Goal: Task Accomplishment & Management: Manage account settings

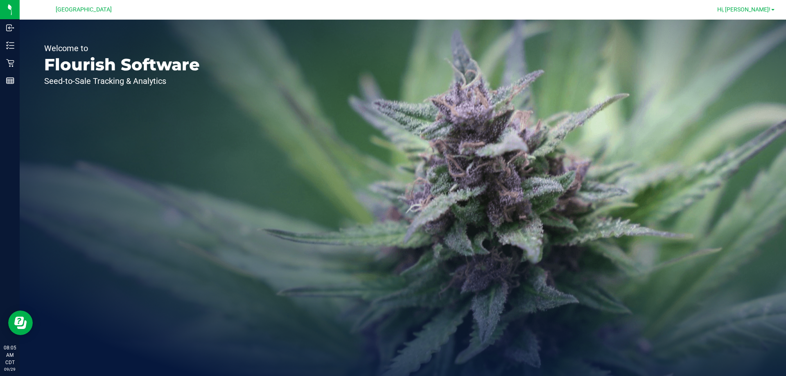
click at [406, 11] on span "Hi, [PERSON_NAME]!" at bounding box center [743, 9] width 53 height 7
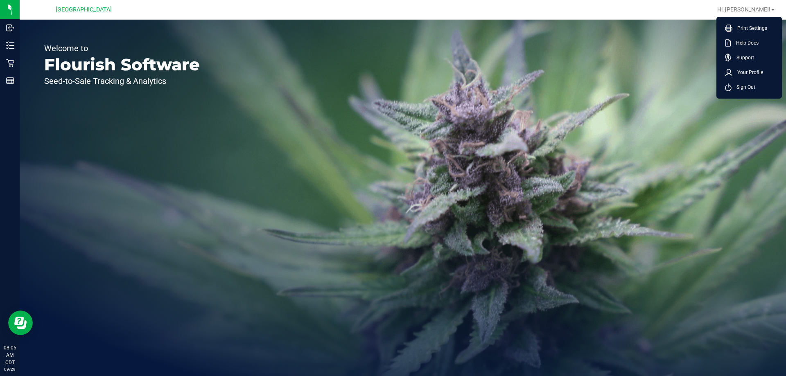
drag, startPoint x: 732, startPoint y: 88, endPoint x: 701, endPoint y: 80, distance: 32.0
click at [406, 88] on span "Sign Out" at bounding box center [743, 87] width 24 height 8
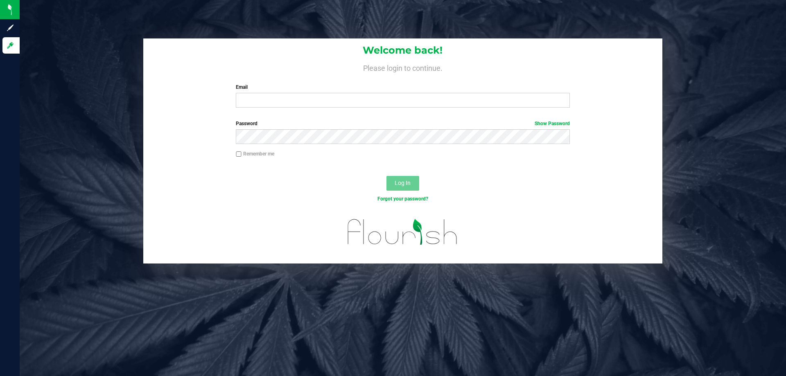
drag, startPoint x: 444, startPoint y: 90, endPoint x: 427, endPoint y: 109, distance: 24.9
click at [406, 90] on label "Email" at bounding box center [402, 86] width 333 height 7
click at [406, 93] on input "Email" at bounding box center [402, 100] width 333 height 15
click at [406, 97] on input "Email" at bounding box center [402, 100] width 333 height 15
type input "[EMAIL_ADDRESS][DOMAIN_NAME]"
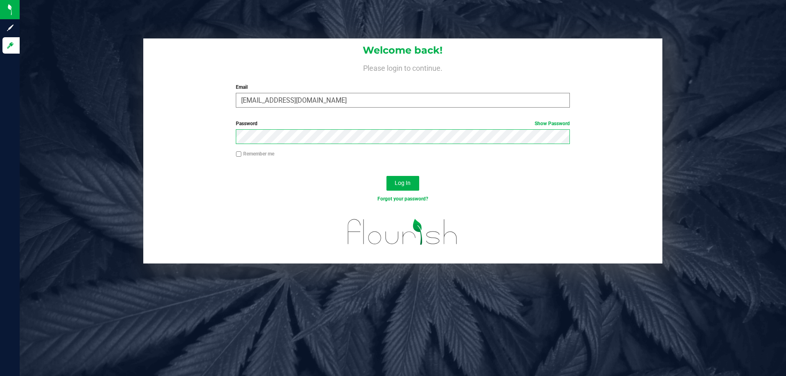
click at [386, 176] on button "Log In" at bounding box center [402, 183] width 33 height 15
